Goal: Information Seeking & Learning: Understand process/instructions

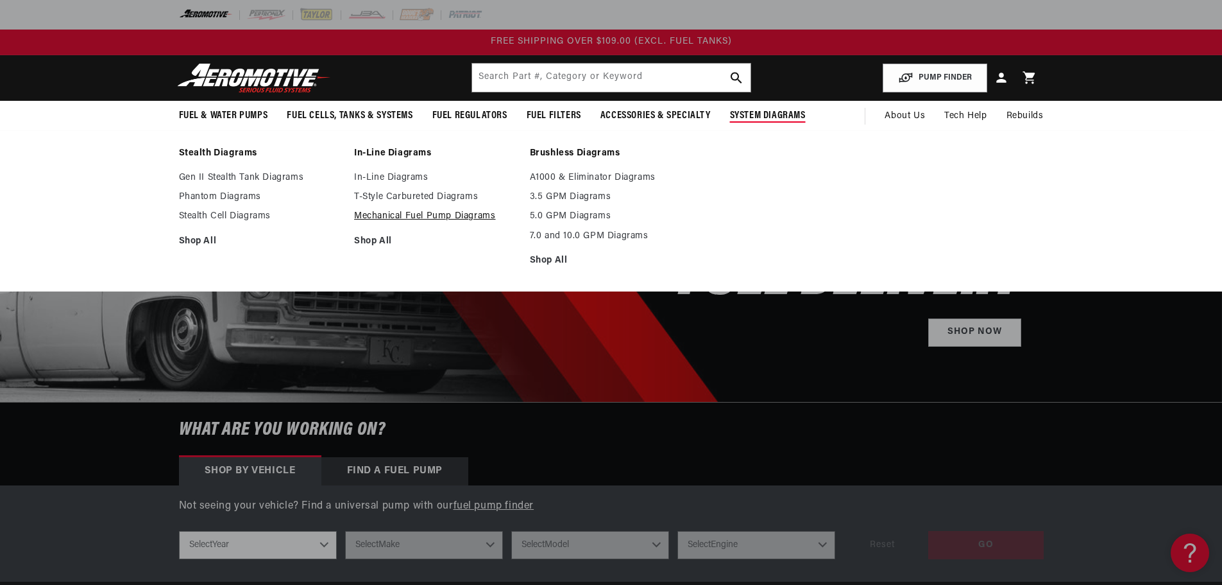
click at [435, 215] on link "Mechanical Fuel Pump Diagrams" at bounding box center [435, 216] width 163 height 12
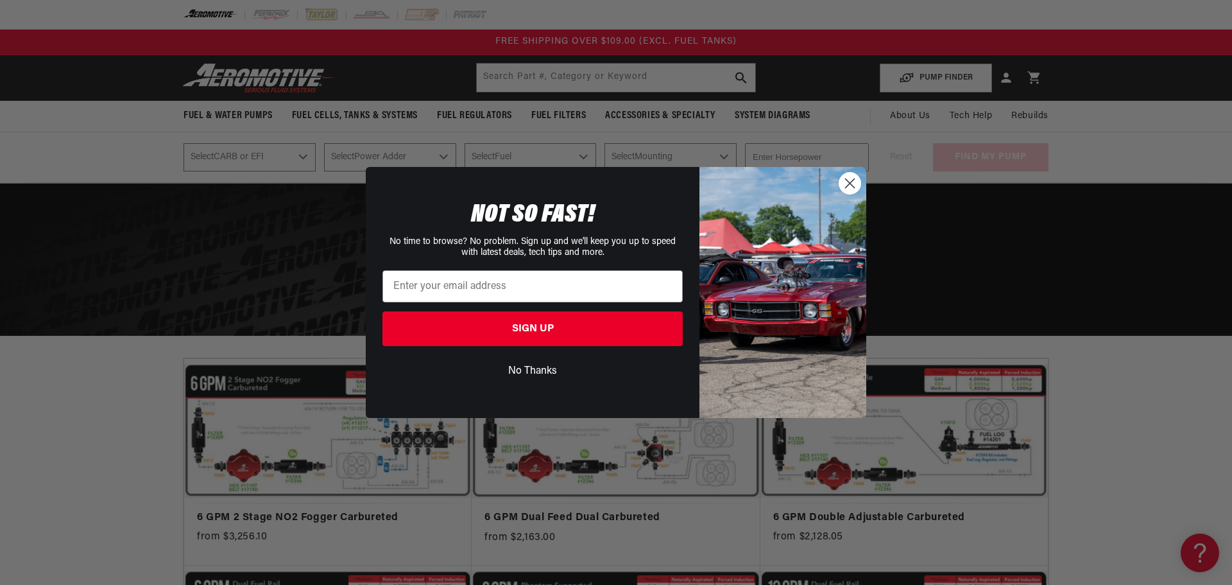
click at [848, 182] on icon "Close dialog" at bounding box center [850, 183] width 9 height 9
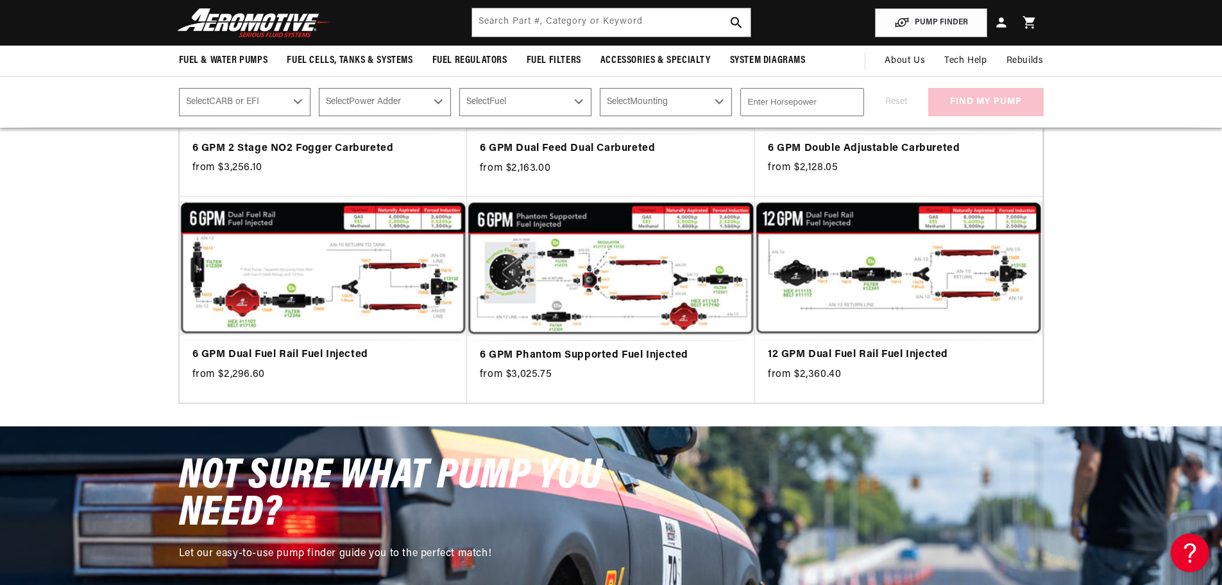
scroll to position [366, 0]
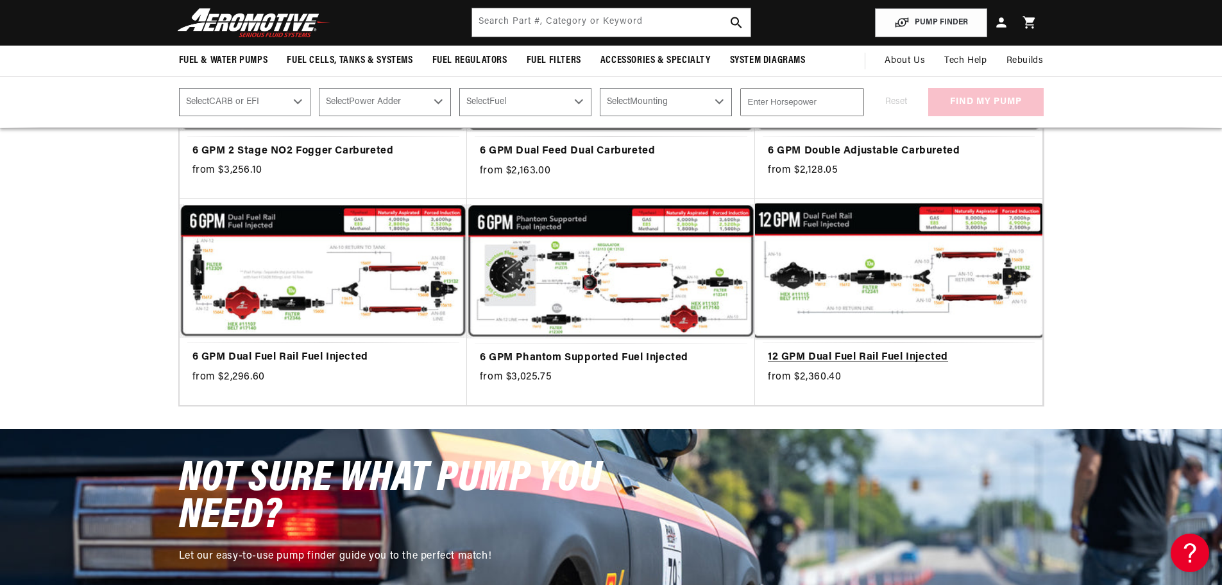
click at [884, 349] on link "12 GPM Dual Fuel Rail Fuel Injected" at bounding box center [899, 357] width 262 height 17
